Goal: Transaction & Acquisition: Obtain resource

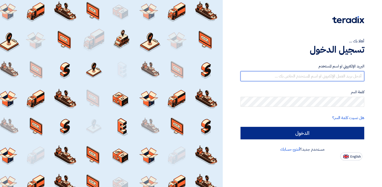
type input "[PERSON_NAME][EMAIL_ADDRESS][DOMAIN_NAME]"
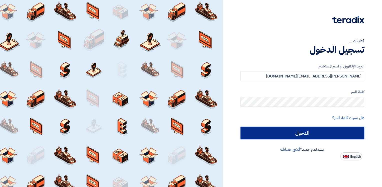
click at [285, 130] on input "الدخول" at bounding box center [303, 133] width 124 height 13
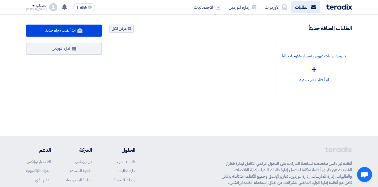
click at [304, 8] on link "الطلبات" at bounding box center [305, 7] width 29 height 12
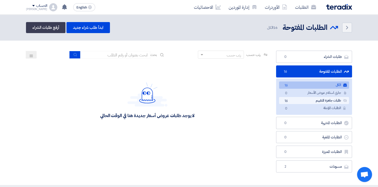
click at [323, 97] on link "طلبات جاهزة للتقييم طلبات جاهزة للتقييم 16" at bounding box center [314, 100] width 70 height 7
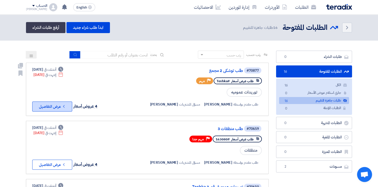
click at [66, 107] on icon "Check details" at bounding box center [64, 106] width 5 height 5
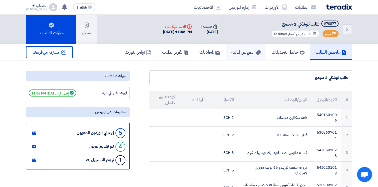
click at [243, 50] on h5 "العروض الماليه" at bounding box center [246, 52] width 29 height 6
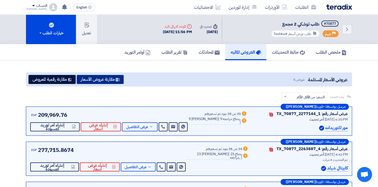
click at [118, 79] on icon at bounding box center [118, 80] width 4 height 4
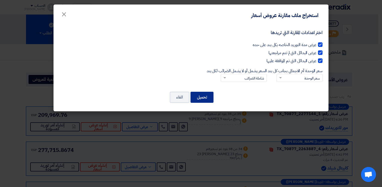
click at [206, 98] on button "تحميل" at bounding box center [202, 97] width 23 height 11
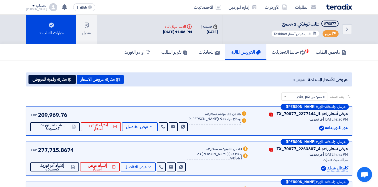
click at [365, 81] on section "عروض الأسعار المستلمة عروض 5 مقارنة عروض الأسعار مقارنة رقمية للعروض رتب حسب رت…" at bounding box center [189, 170] width 378 height 221
